Goal: Task Accomplishment & Management: Manage account settings

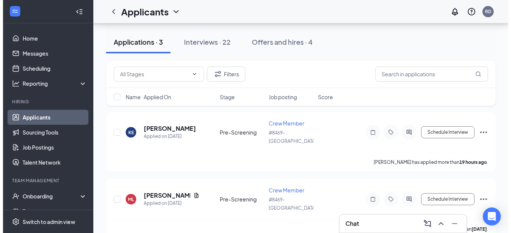
scroll to position [35, 0]
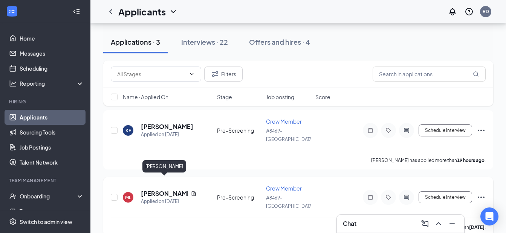
click at [156, 190] on h5 "[PERSON_NAME]" at bounding box center [164, 194] width 47 height 8
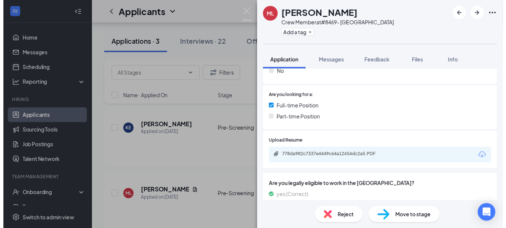
scroll to position [165, 0]
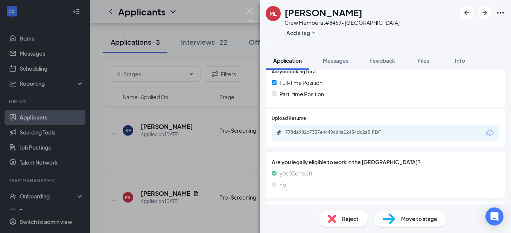
click at [120, 145] on div "[PERSON_NAME] [PERSON_NAME] Member at #8469- Wilmington Add a tag Application M…" at bounding box center [255, 116] width 511 height 233
click at [124, 151] on div "[PERSON_NAME] [PERSON_NAME] Member at #8469- Wilmington Add a tag Application M…" at bounding box center [255, 116] width 511 height 233
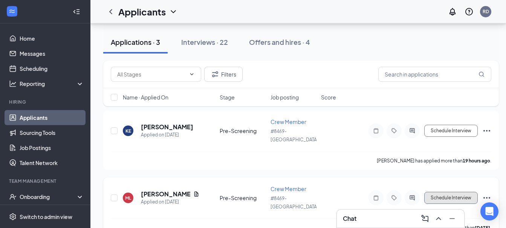
click at [450, 192] on button "Schedule Interview" at bounding box center [450, 198] width 53 height 12
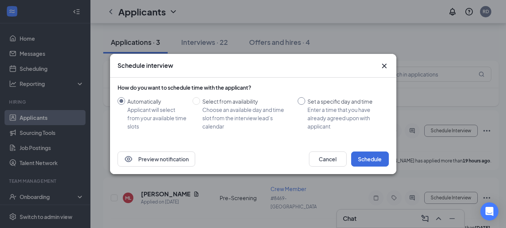
click at [304, 104] on input "Set a specific day and time Enter a time that you have already agreed upon with…" at bounding box center [302, 101] width 8 height 8
radio input "true"
radio input "false"
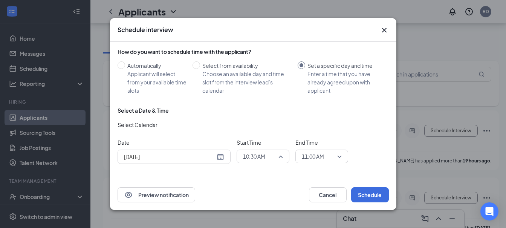
click at [283, 154] on div "10:30 AM" at bounding box center [262, 157] width 53 height 14
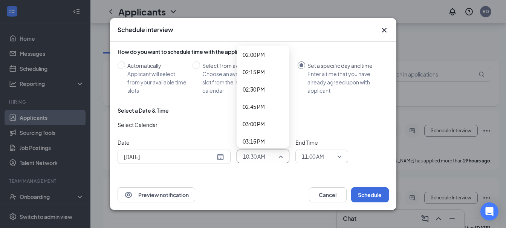
scroll to position [989, 0]
click at [261, 107] on span "03:00 PM" at bounding box center [254, 108] width 22 height 8
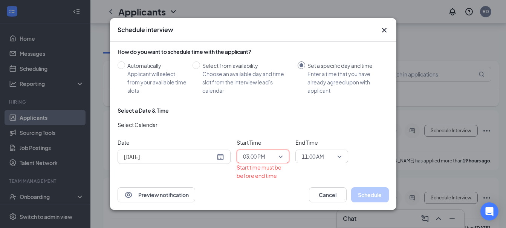
click at [337, 153] on span "11:00 AM" at bounding box center [322, 156] width 40 height 11
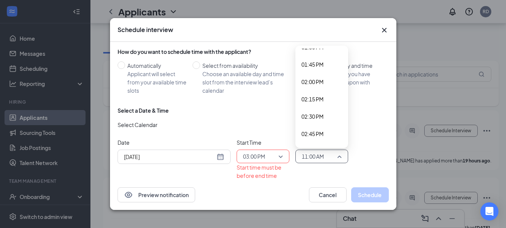
scroll to position [1031, 0]
click at [311, 67] on span "03:00 PM" at bounding box center [312, 66] width 22 height 8
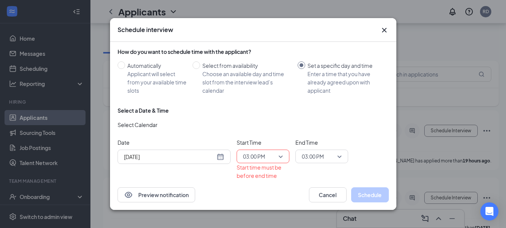
click at [221, 154] on div "[DATE]" at bounding box center [174, 157] width 100 height 8
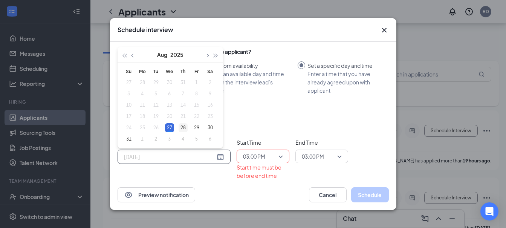
type input "[DATE]"
click at [183, 123] on div "28" at bounding box center [183, 127] width 9 height 9
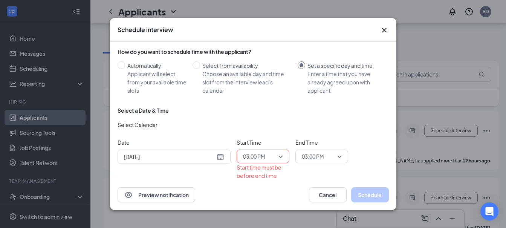
click at [366, 181] on div "Select a Date & Time Select Calendar Date [DATE] [DATE] Su Mo Tu We Th Fr Sa 27…" at bounding box center [252, 146] width 271 height 79
click at [340, 154] on span "03:00 PM" at bounding box center [322, 156] width 40 height 11
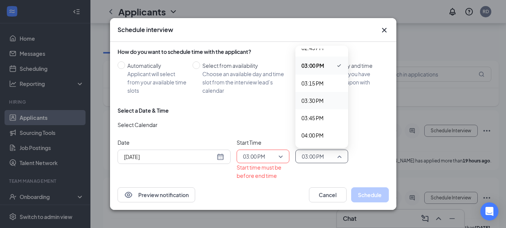
click at [320, 99] on span "03:30 PM" at bounding box center [312, 100] width 22 height 8
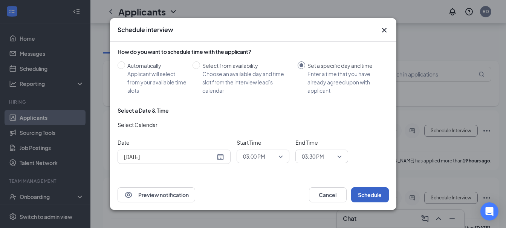
click at [363, 198] on button "Schedule" at bounding box center [370, 194] width 38 height 15
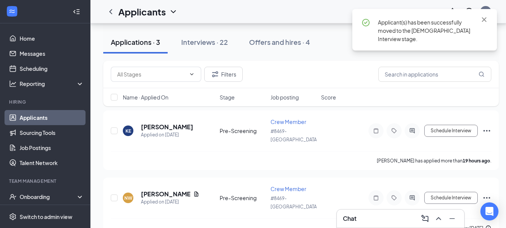
scroll to position [38, 0]
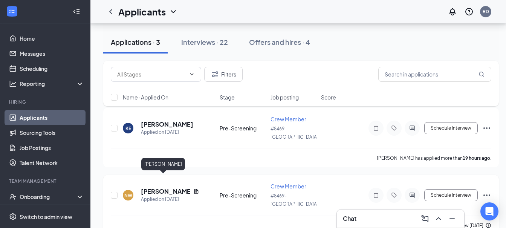
click at [160, 187] on h5 "[PERSON_NAME]" at bounding box center [165, 191] width 49 height 8
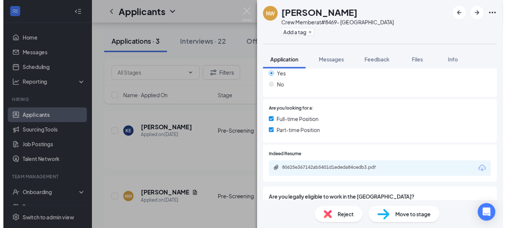
scroll to position [127, 0]
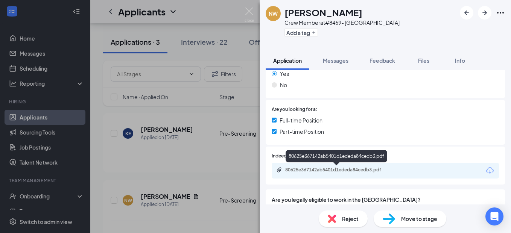
click at [347, 170] on div "80625e367142ab5401d1ededa84cedb3.pdf" at bounding box center [337, 170] width 105 height 6
click at [200, 168] on div "NW [PERSON_NAME] Crew Member at #8469- [GEOGRAPHIC_DATA] Add a tag Application …" at bounding box center [255, 116] width 511 height 233
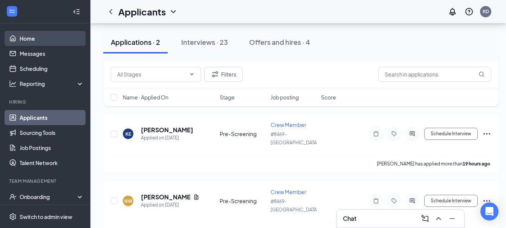
click at [31, 40] on link "Home" at bounding box center [52, 38] width 64 height 15
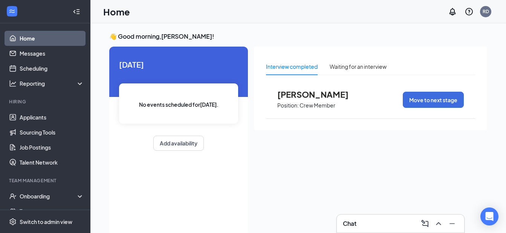
click at [330, 96] on span "[PERSON_NAME]" at bounding box center [318, 95] width 83 height 10
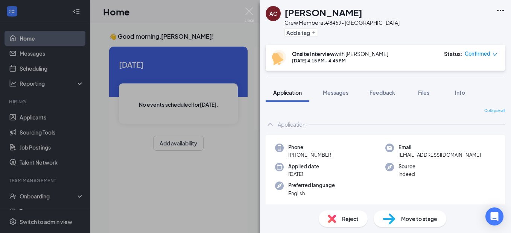
click at [45, 118] on div "AC [PERSON_NAME] Crew Member at #8469- [GEOGRAPHIC_DATA] Add a tag Onsite Inter…" at bounding box center [255, 116] width 511 height 233
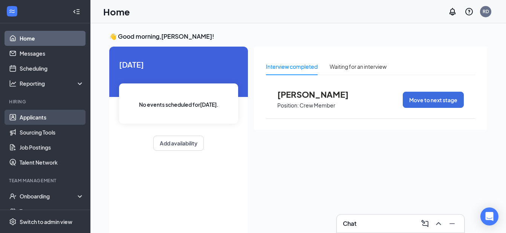
click at [34, 119] on link "Applicants" at bounding box center [52, 117] width 64 height 15
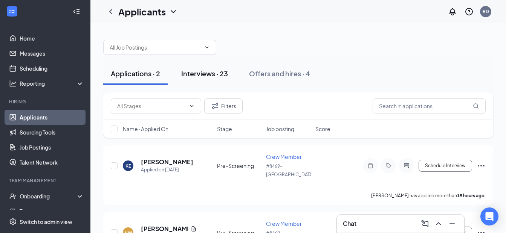
click at [209, 77] on div "Interviews · 23" at bounding box center [204, 73] width 47 height 9
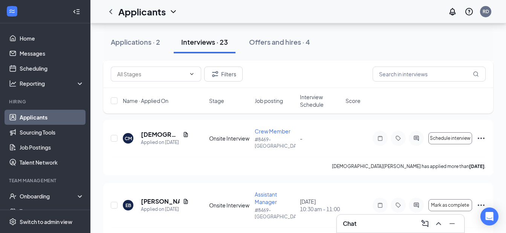
scroll to position [584, 0]
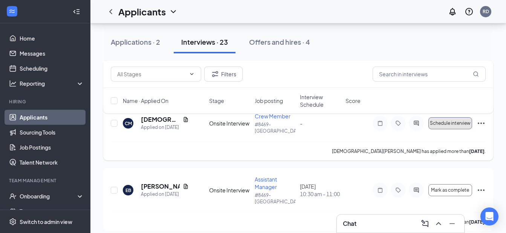
click at [447, 126] on span "Schedule interview" at bounding box center [450, 123] width 41 height 5
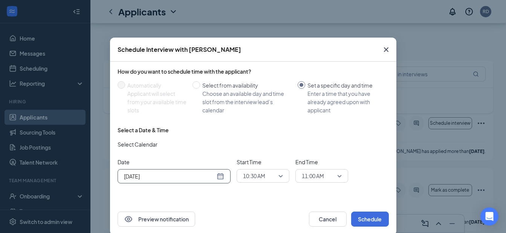
click at [217, 176] on div "[DATE]" at bounding box center [174, 176] width 100 height 8
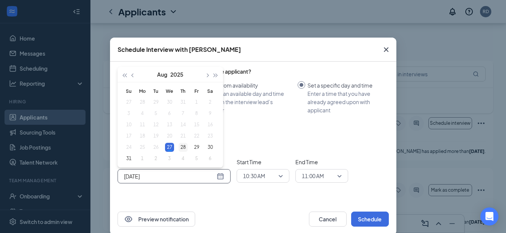
type input "[DATE]"
click at [181, 145] on div "28" at bounding box center [183, 147] width 9 height 9
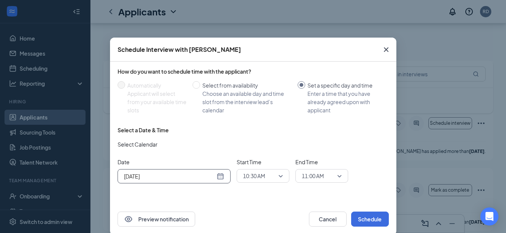
click at [281, 175] on div "10:30 AM" at bounding box center [262, 176] width 53 height 14
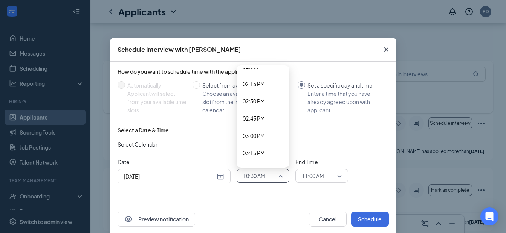
scroll to position [1059, 0]
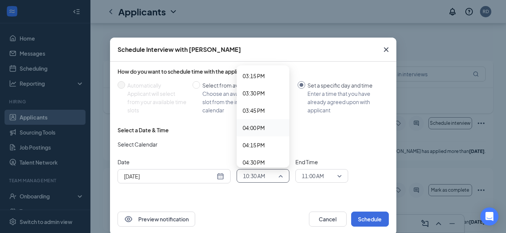
drag, startPoint x: 258, startPoint y: 128, endPoint x: 261, endPoint y: 130, distance: 3.9
click at [261, 130] on span "04:00 PM" at bounding box center [254, 128] width 22 height 8
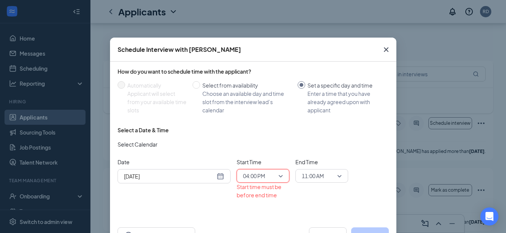
click at [335, 177] on span "11:00 AM" at bounding box center [322, 176] width 40 height 11
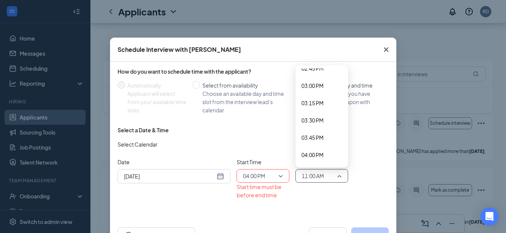
scroll to position [1109, 0]
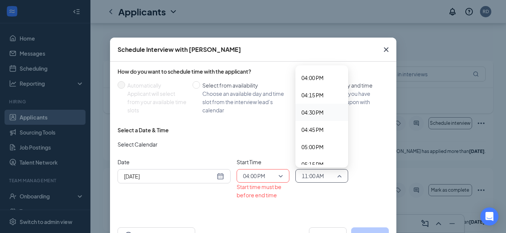
click at [314, 112] on span "04:30 PM" at bounding box center [312, 112] width 22 height 8
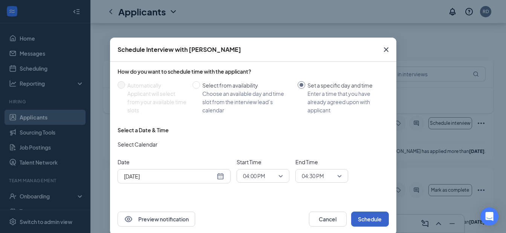
click at [368, 220] on button "Schedule" at bounding box center [370, 219] width 38 height 15
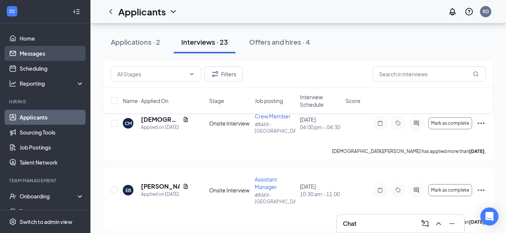
click at [31, 53] on link "Messages" at bounding box center [52, 53] width 64 height 15
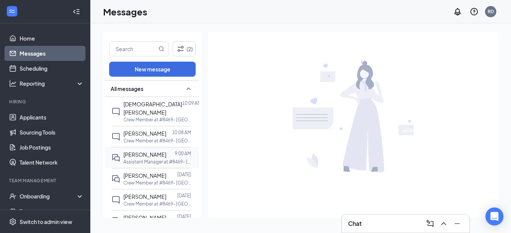
click at [166, 151] on span "[PERSON_NAME]" at bounding box center [145, 154] width 43 height 7
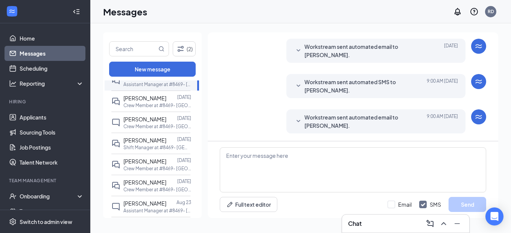
scroll to position [81, 0]
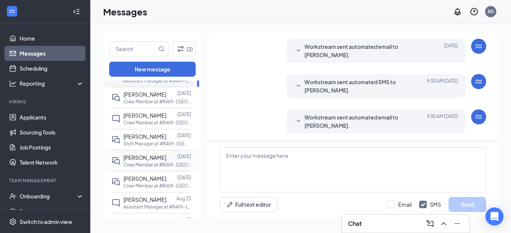
click at [174, 154] on div at bounding box center [171, 158] width 11 height 8
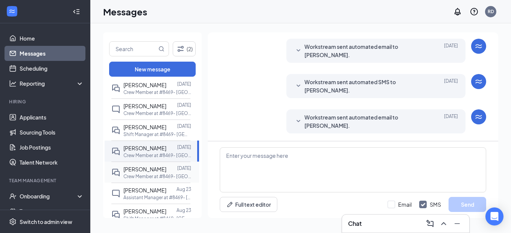
click at [147, 166] on span "[PERSON_NAME]" at bounding box center [145, 169] width 43 height 7
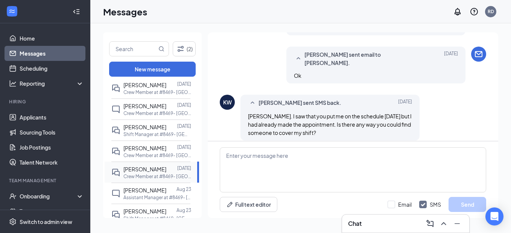
scroll to position [386, 0]
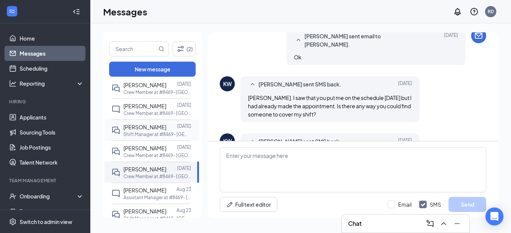
click at [156, 124] on span "[PERSON_NAME]" at bounding box center [145, 127] width 43 height 7
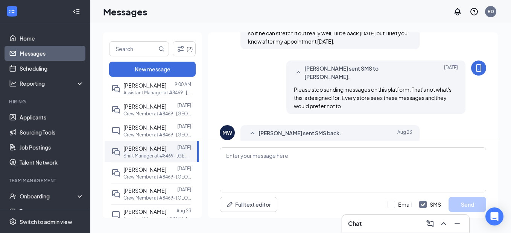
scroll to position [386, 0]
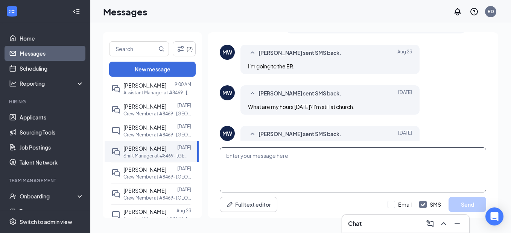
click at [287, 153] on textarea at bounding box center [353, 170] width 267 height 45
type textarea "Good morning, is it safe to say that you quit?"
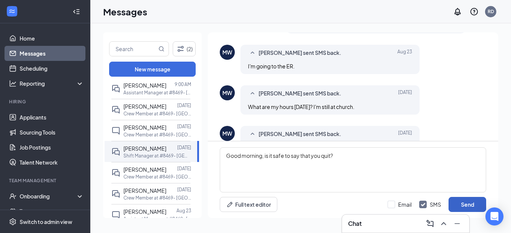
click at [466, 202] on button "Send" at bounding box center [468, 204] width 38 height 15
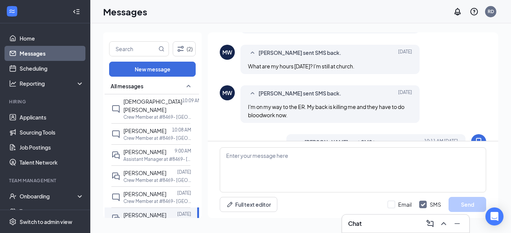
scroll to position [0, 0]
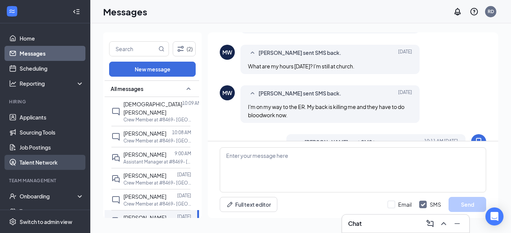
click at [34, 164] on link "Talent Network" at bounding box center [52, 162] width 64 height 15
